Goal: Navigation & Orientation: Find specific page/section

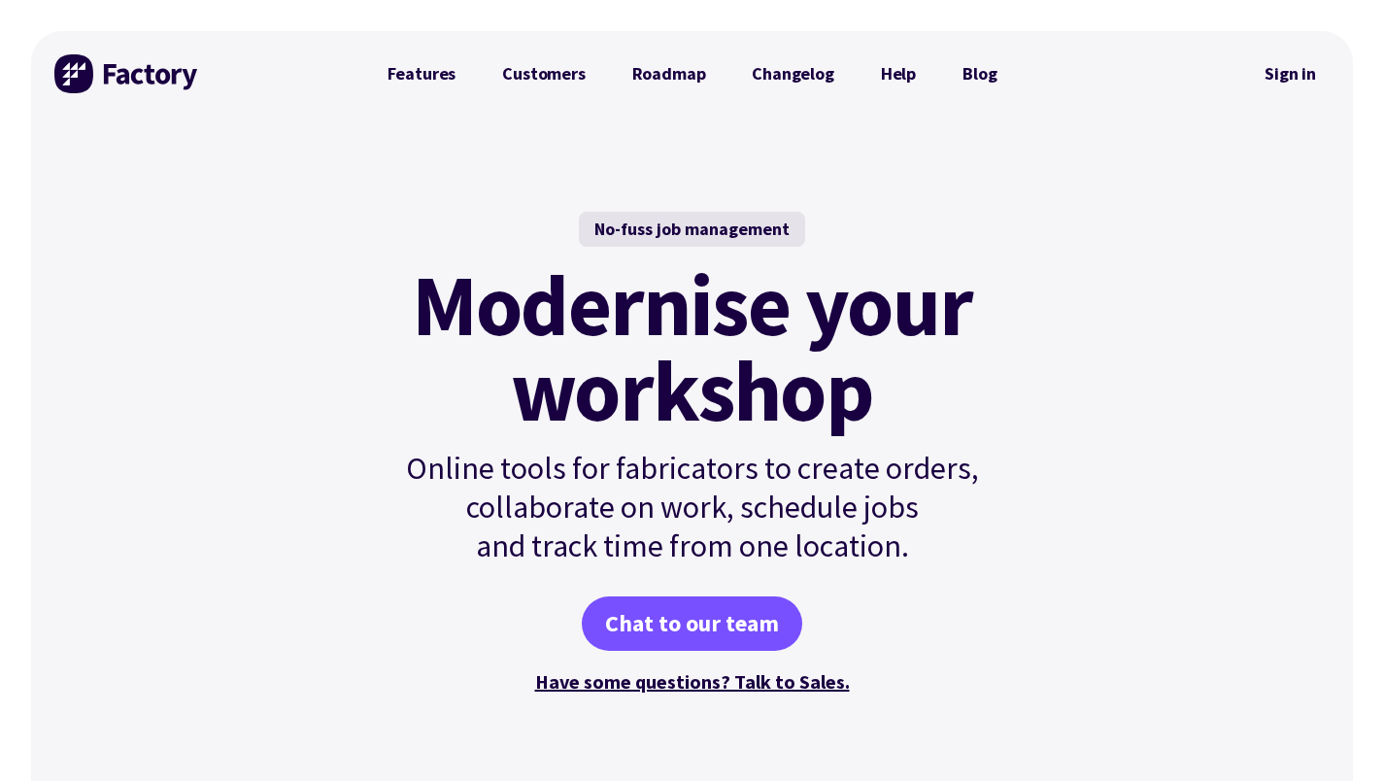
click at [424, 82] on link "Features" at bounding box center [422, 73] width 116 height 39
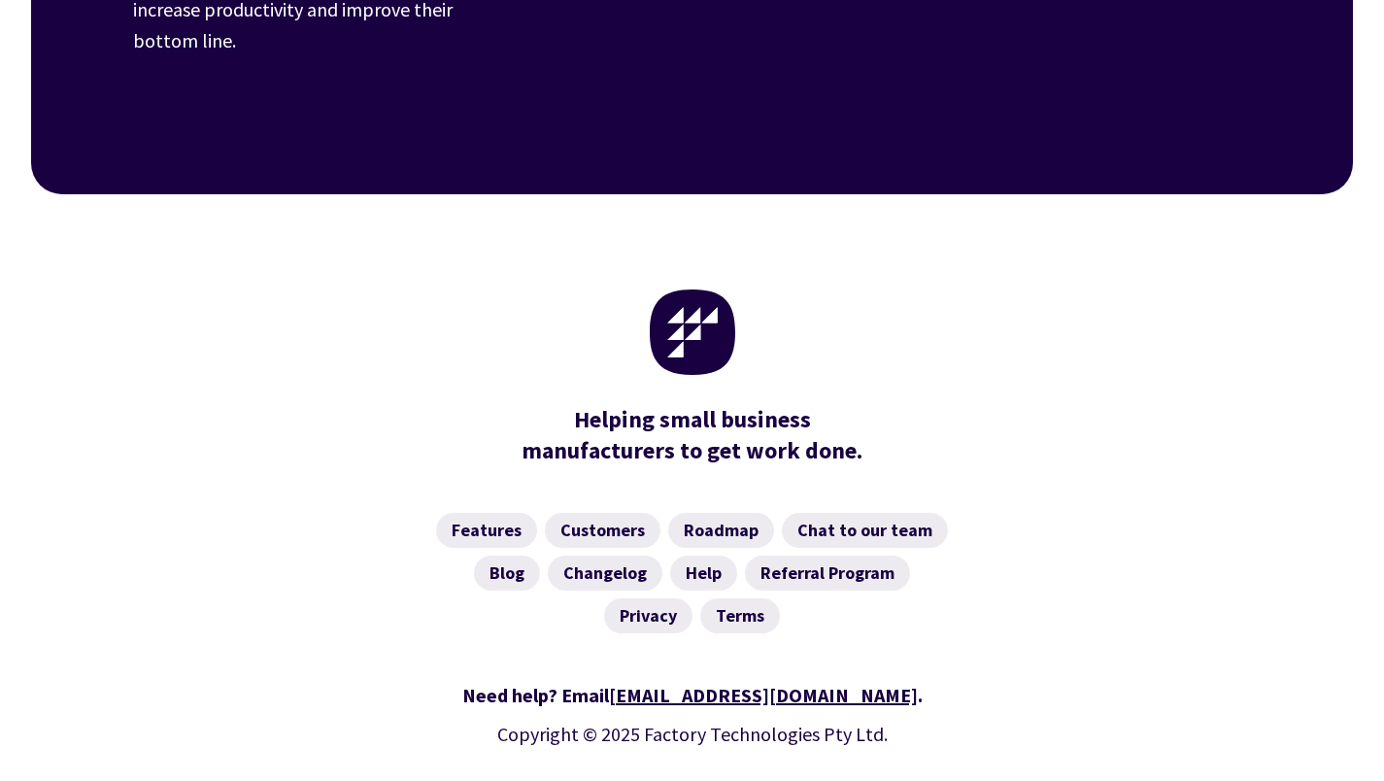
scroll to position [3109, 0]
